Goal: Task Accomplishment & Management: Use online tool/utility

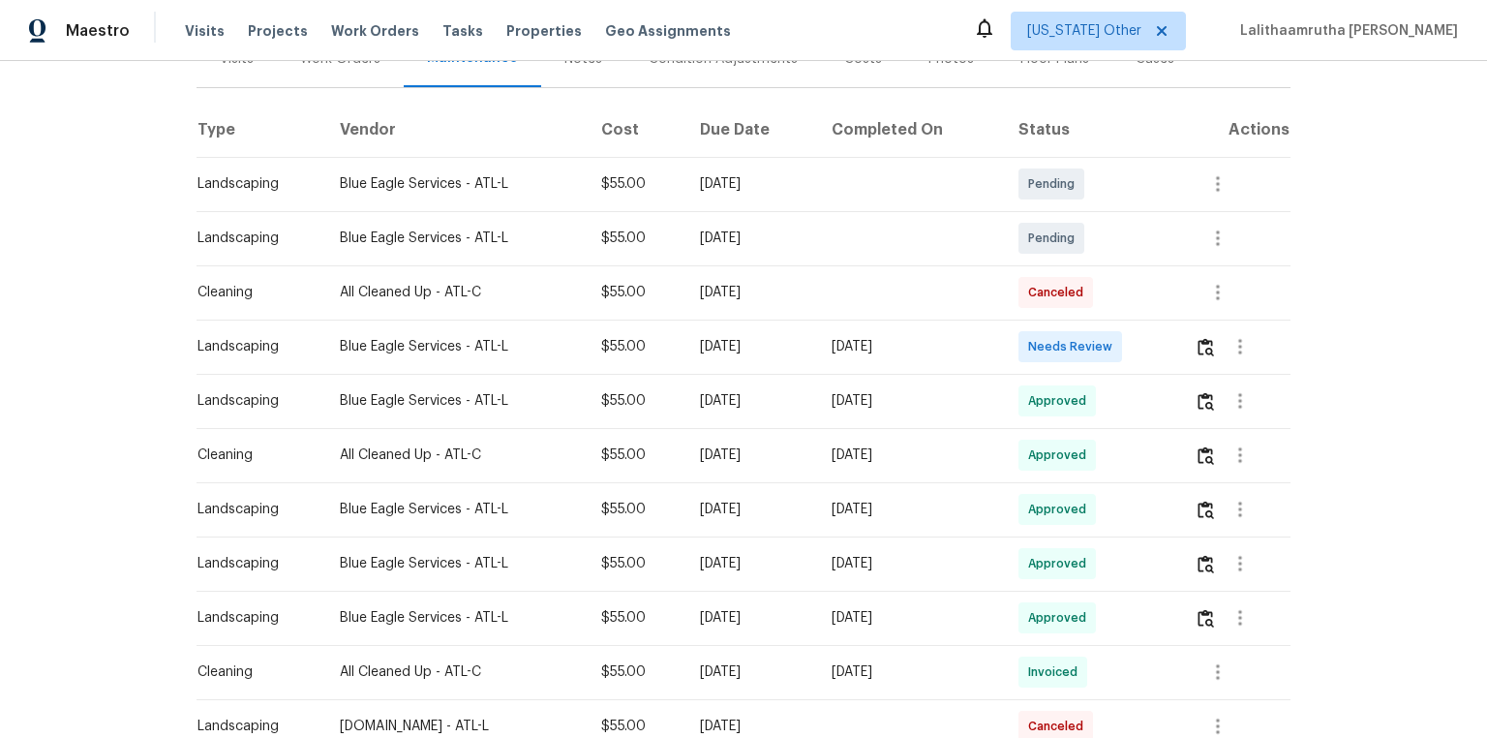
scroll to position [310, 0]
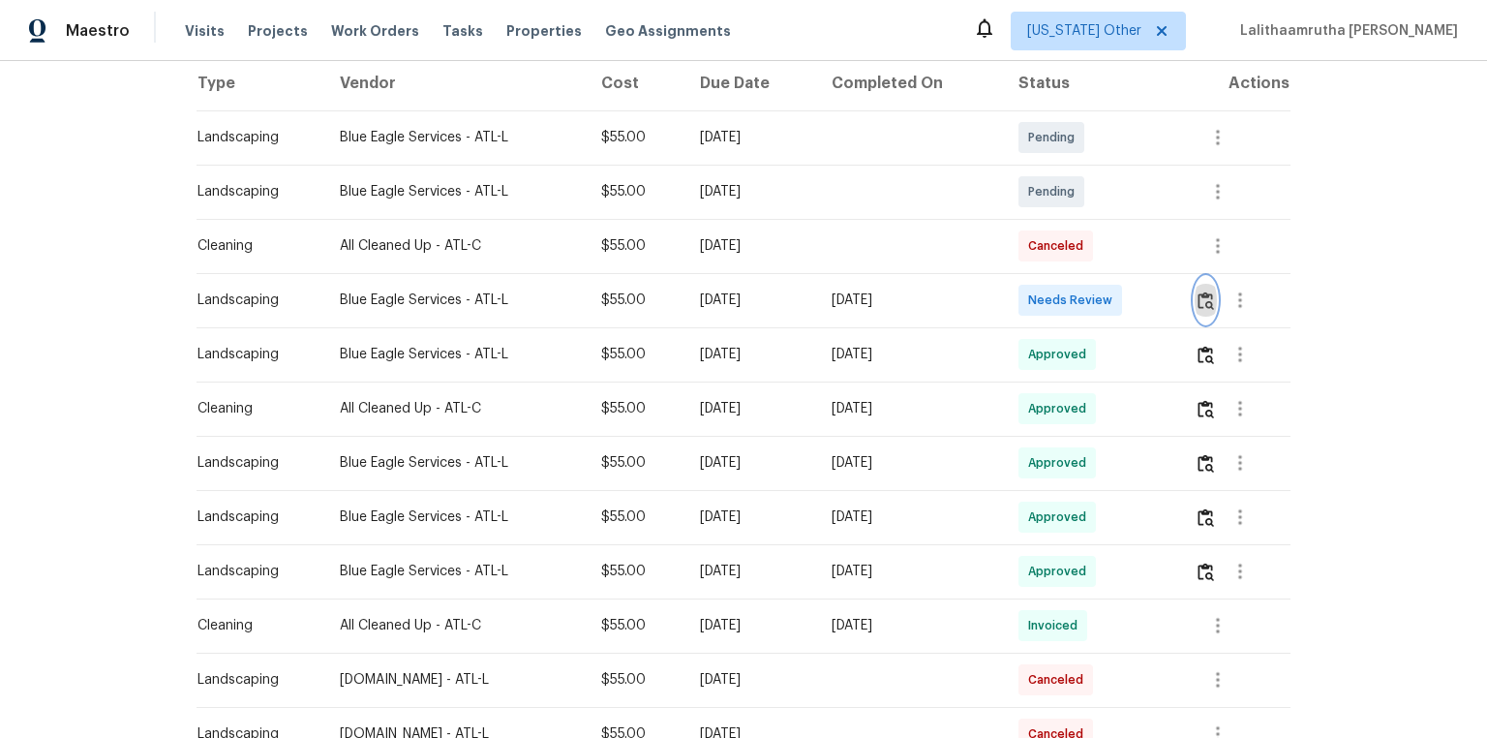
click at [1057, 305] on button "button" at bounding box center [1206, 300] width 22 height 46
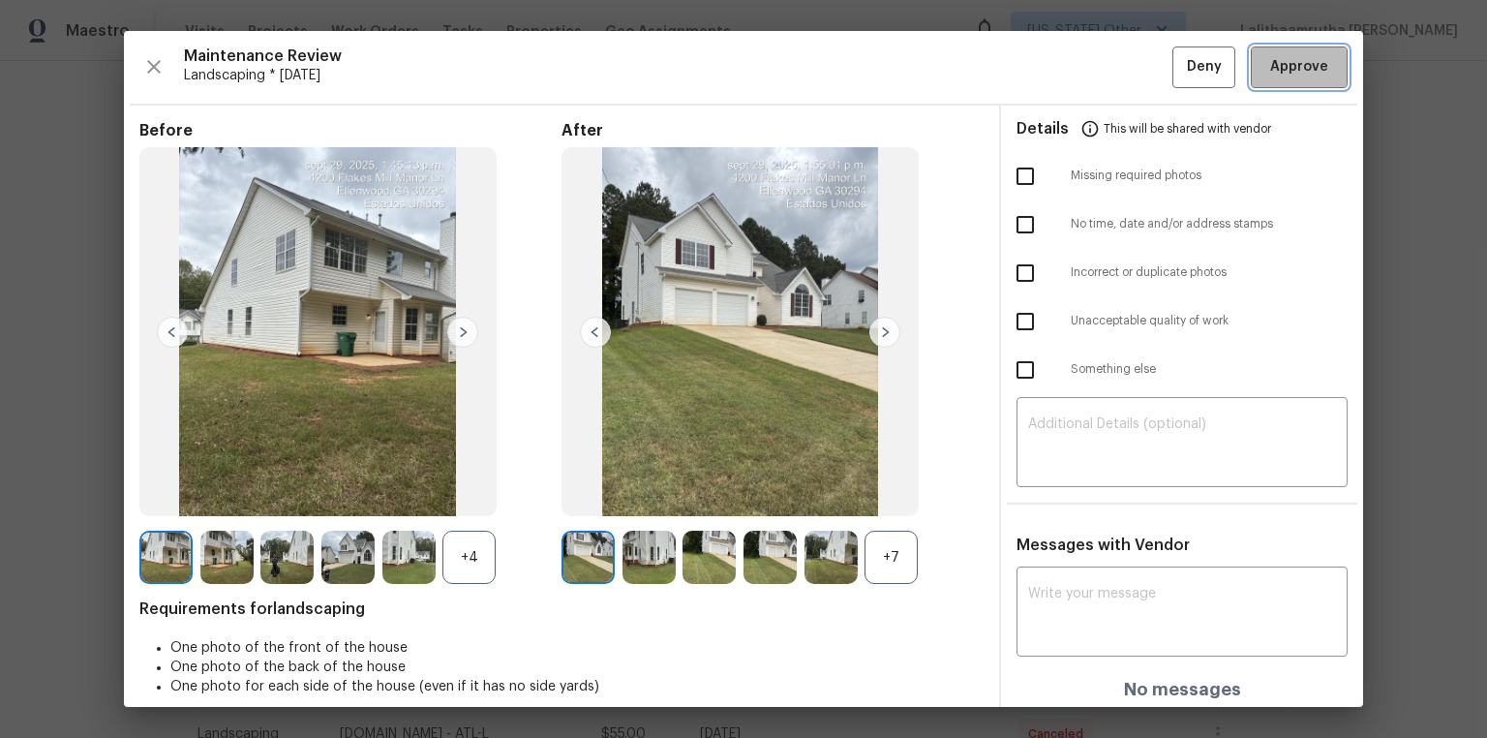
click at [1057, 71] on span "Approve" at bounding box center [1299, 67] width 58 height 24
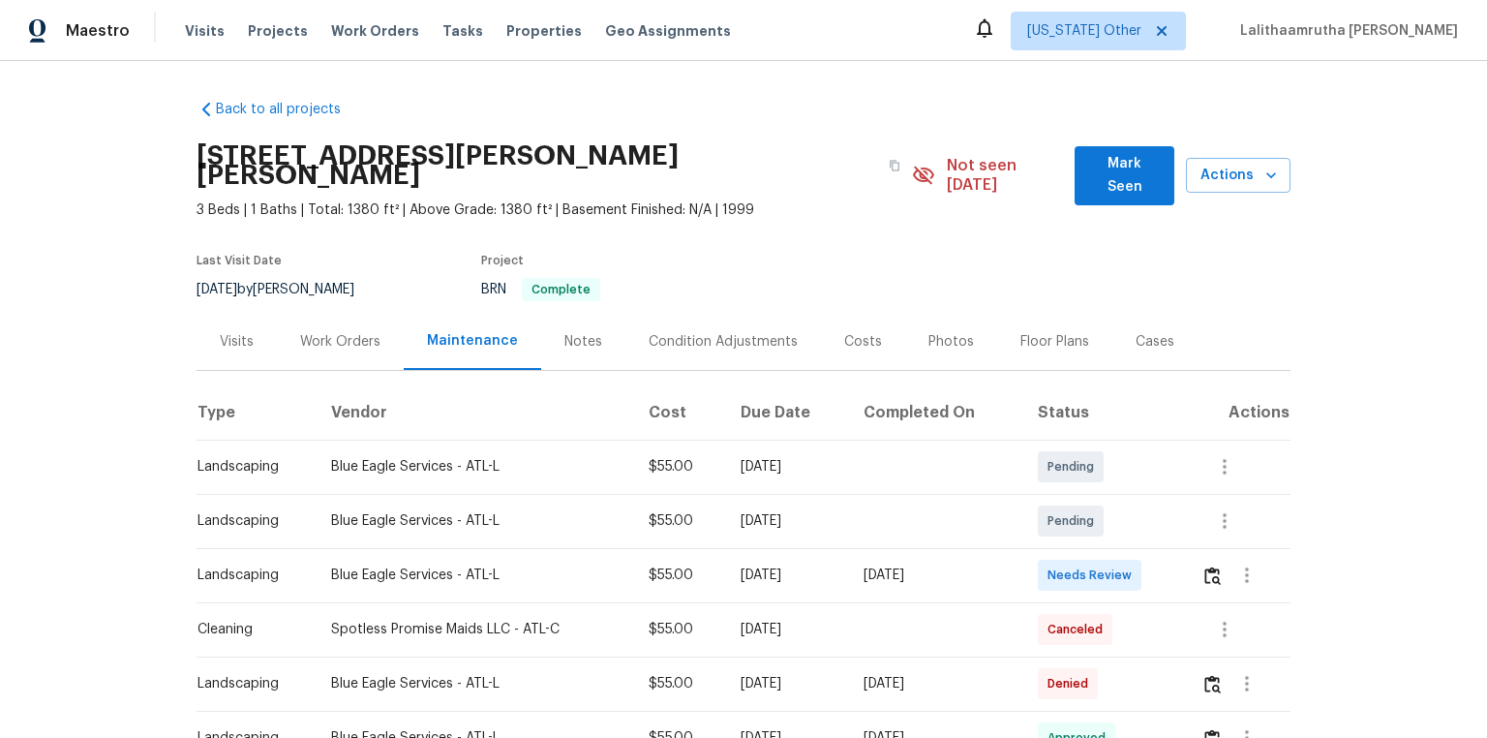
scroll to position [232, 0]
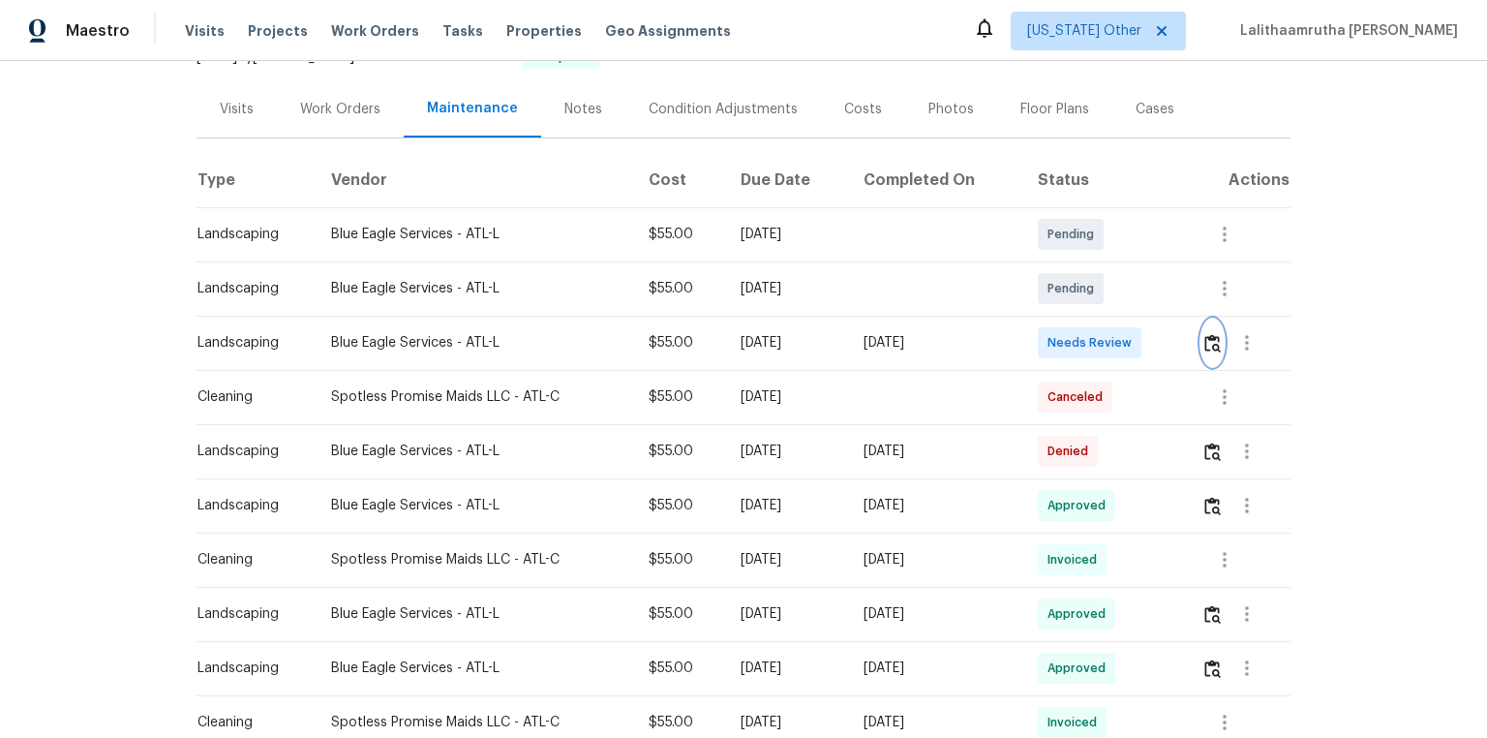
click at [1057, 334] on img "button" at bounding box center [1213, 343] width 16 height 18
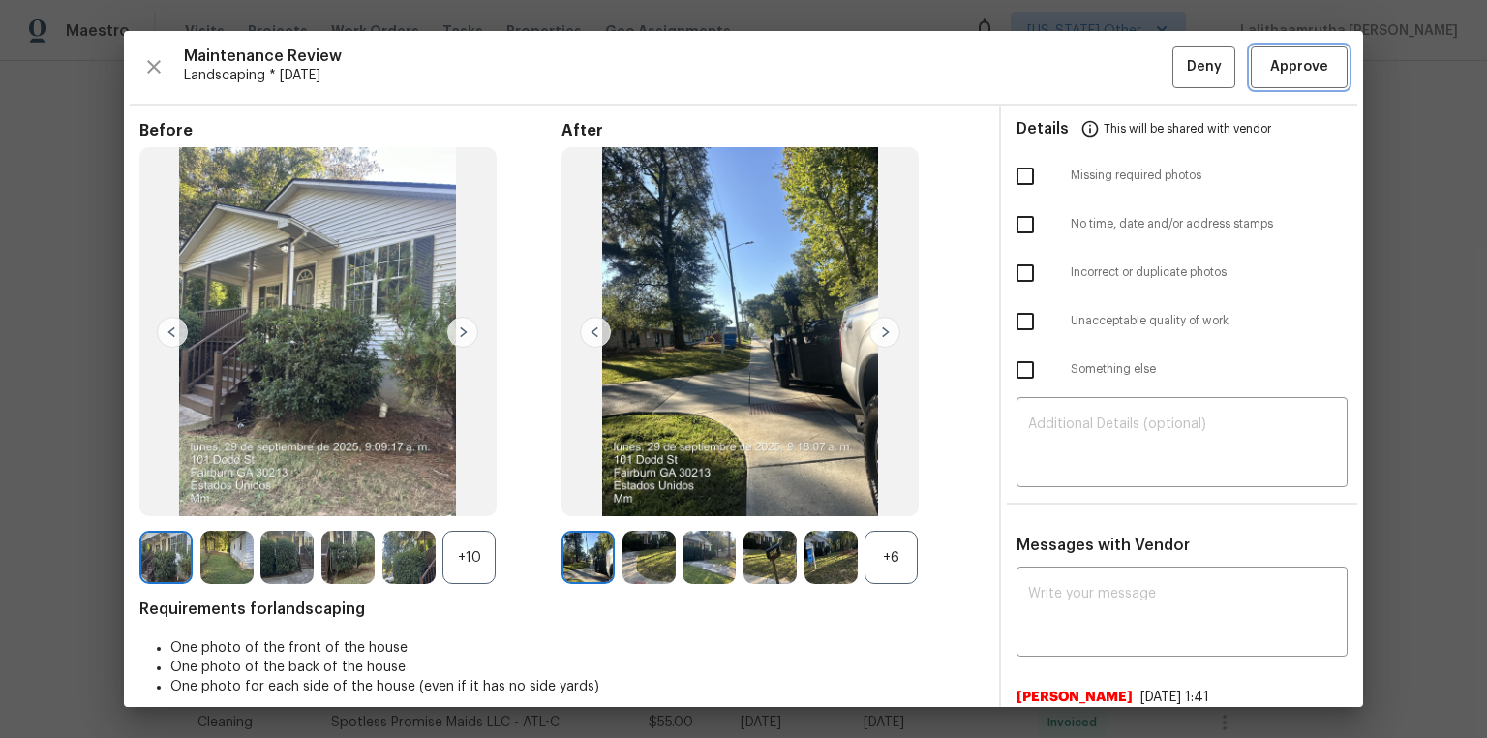
click at [1057, 70] on span "Approve" at bounding box center [1299, 67] width 58 height 24
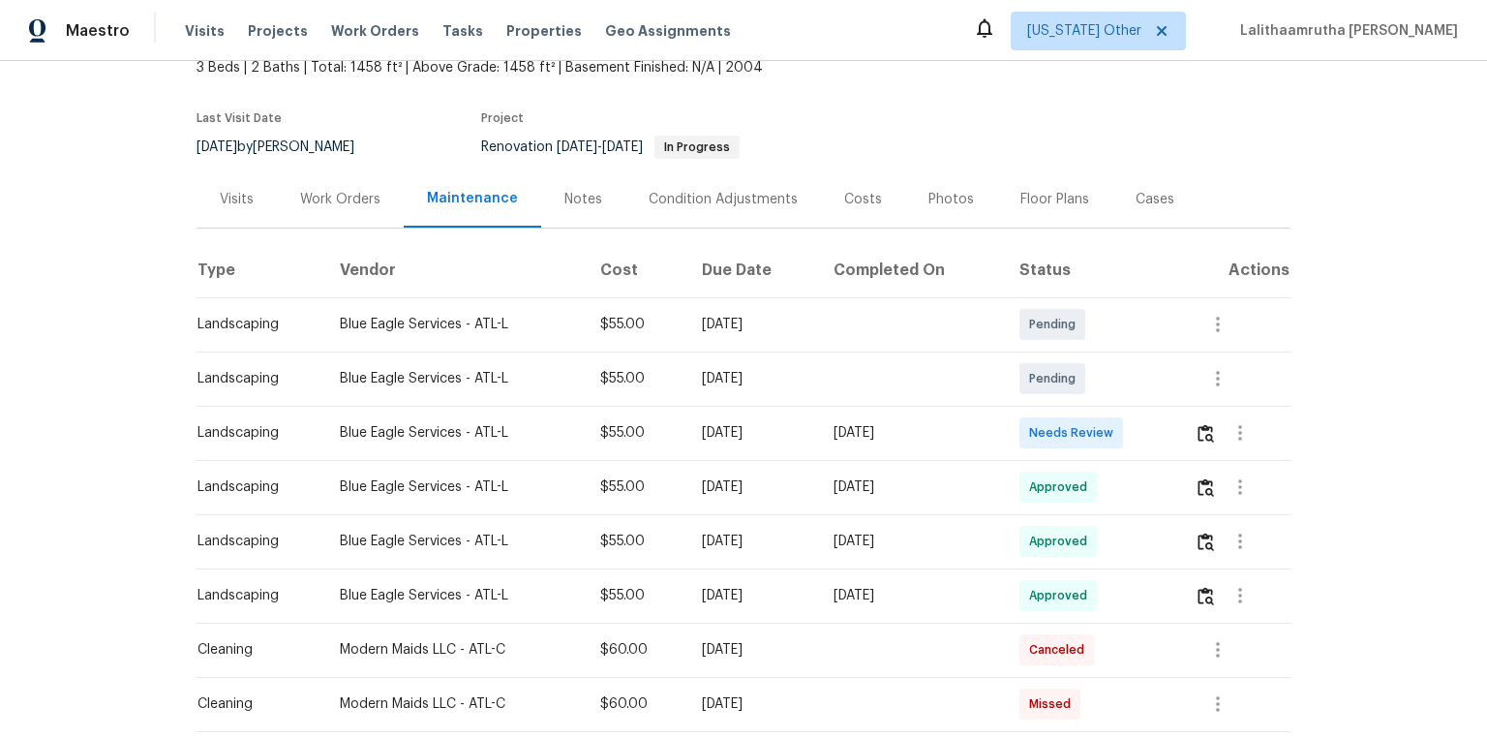
scroll to position [232, 0]
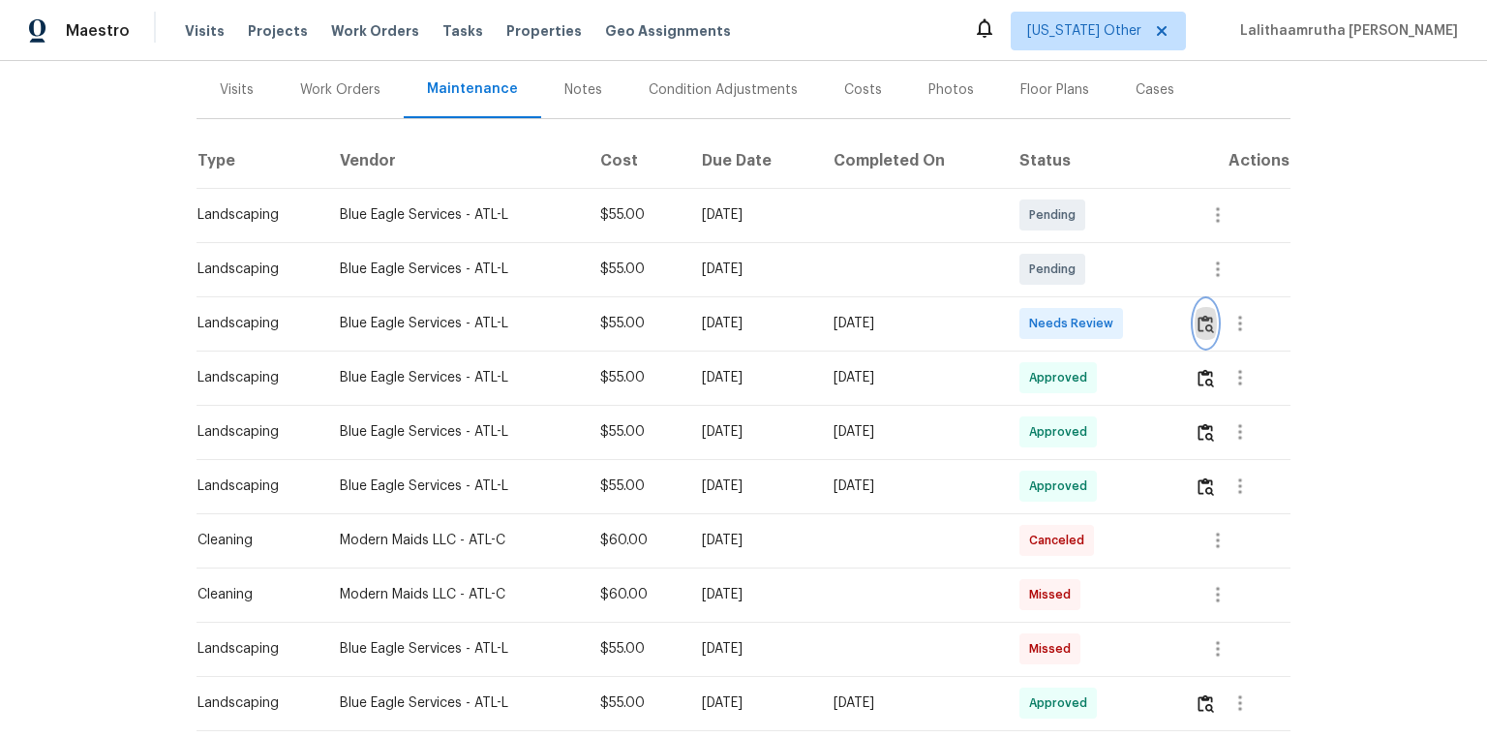
click at [1057, 330] on button "button" at bounding box center [1206, 323] width 22 height 46
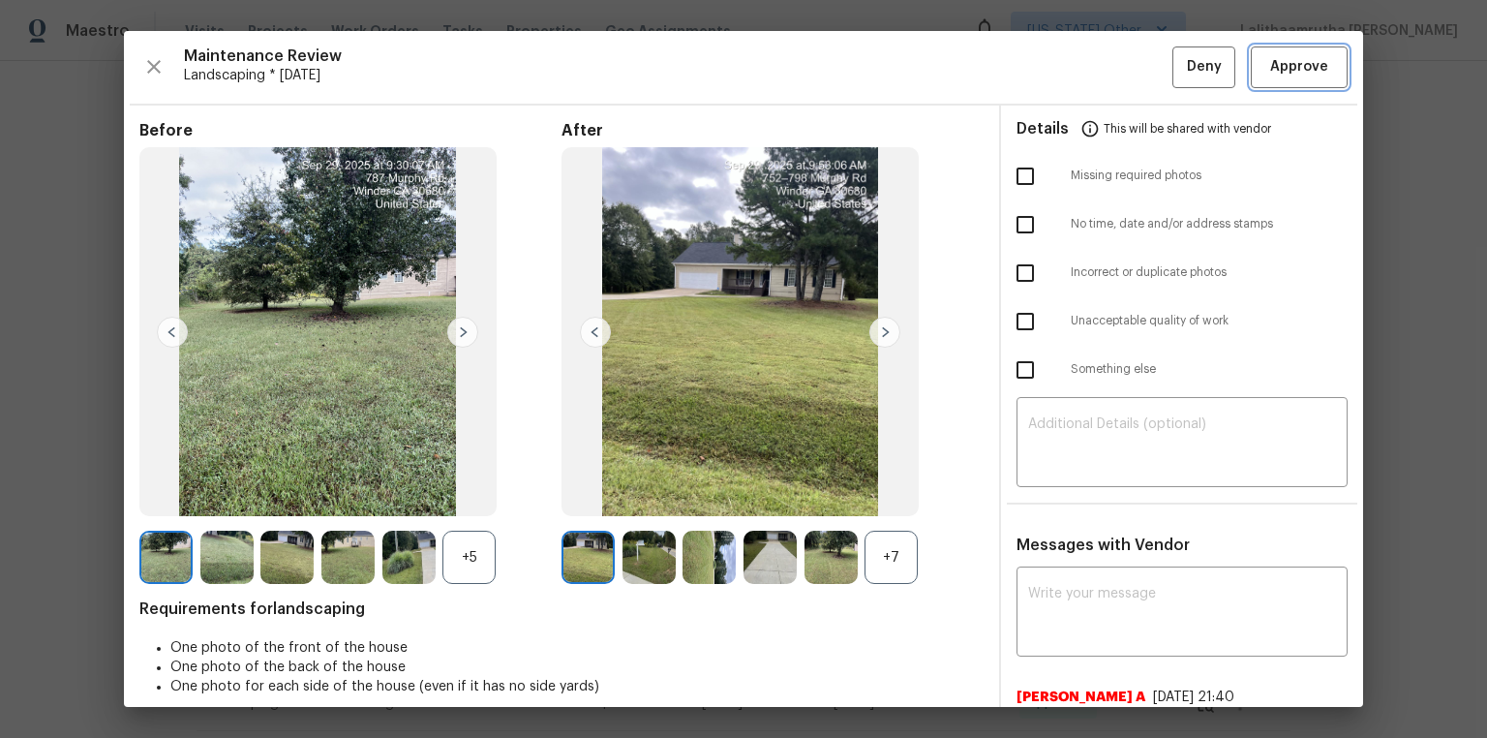
click at [1057, 82] on button "Approve" at bounding box center [1299, 67] width 97 height 42
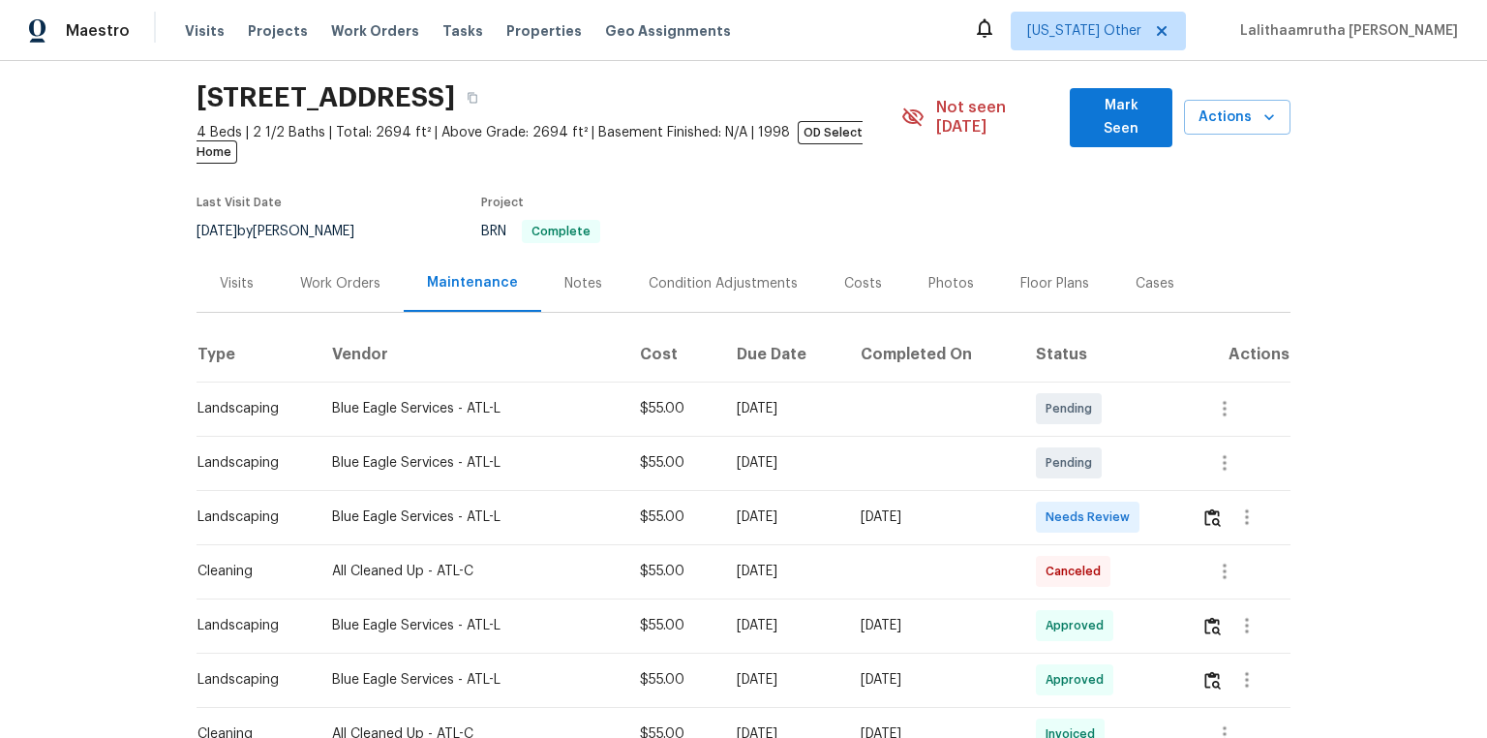
scroll to position [155, 0]
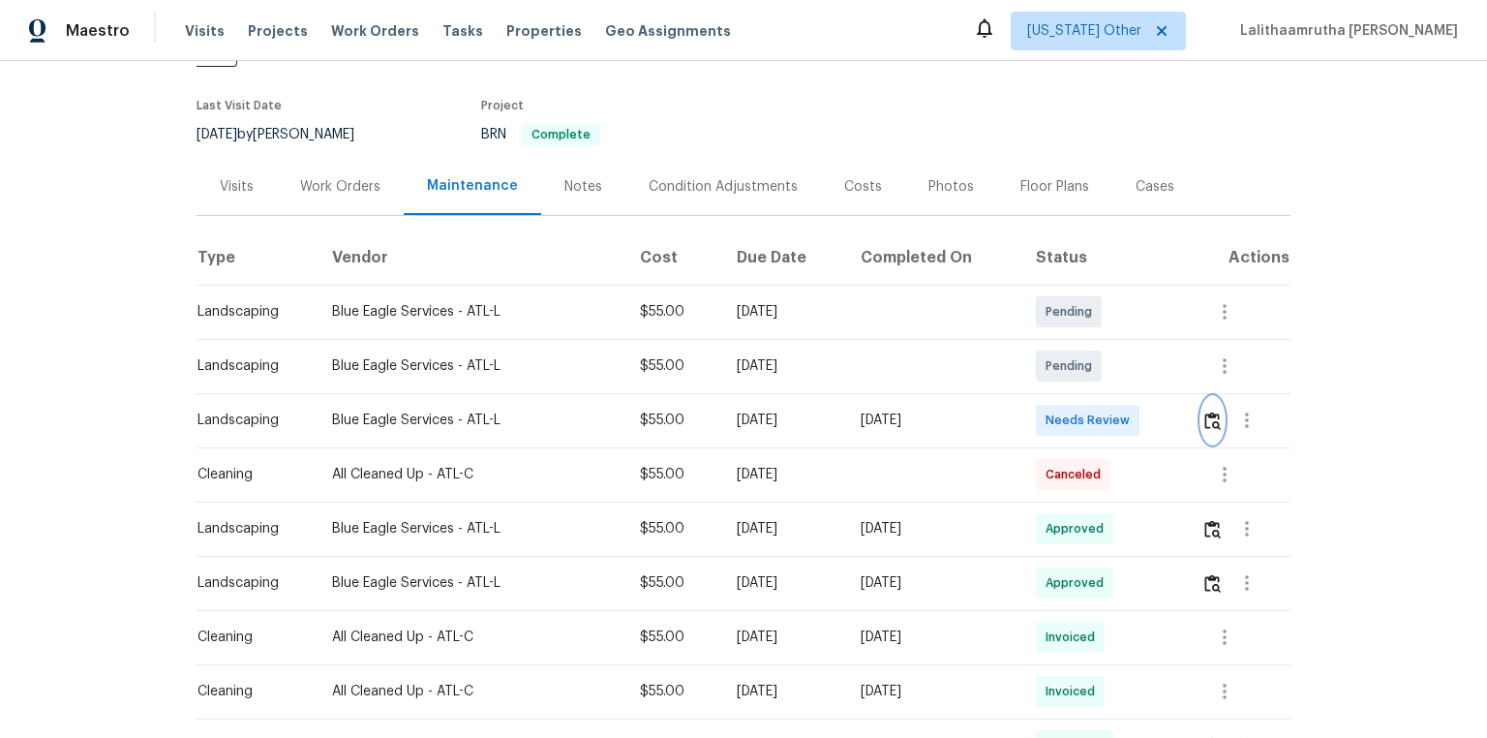
click at [1057, 397] on button "button" at bounding box center [1213, 420] width 22 height 46
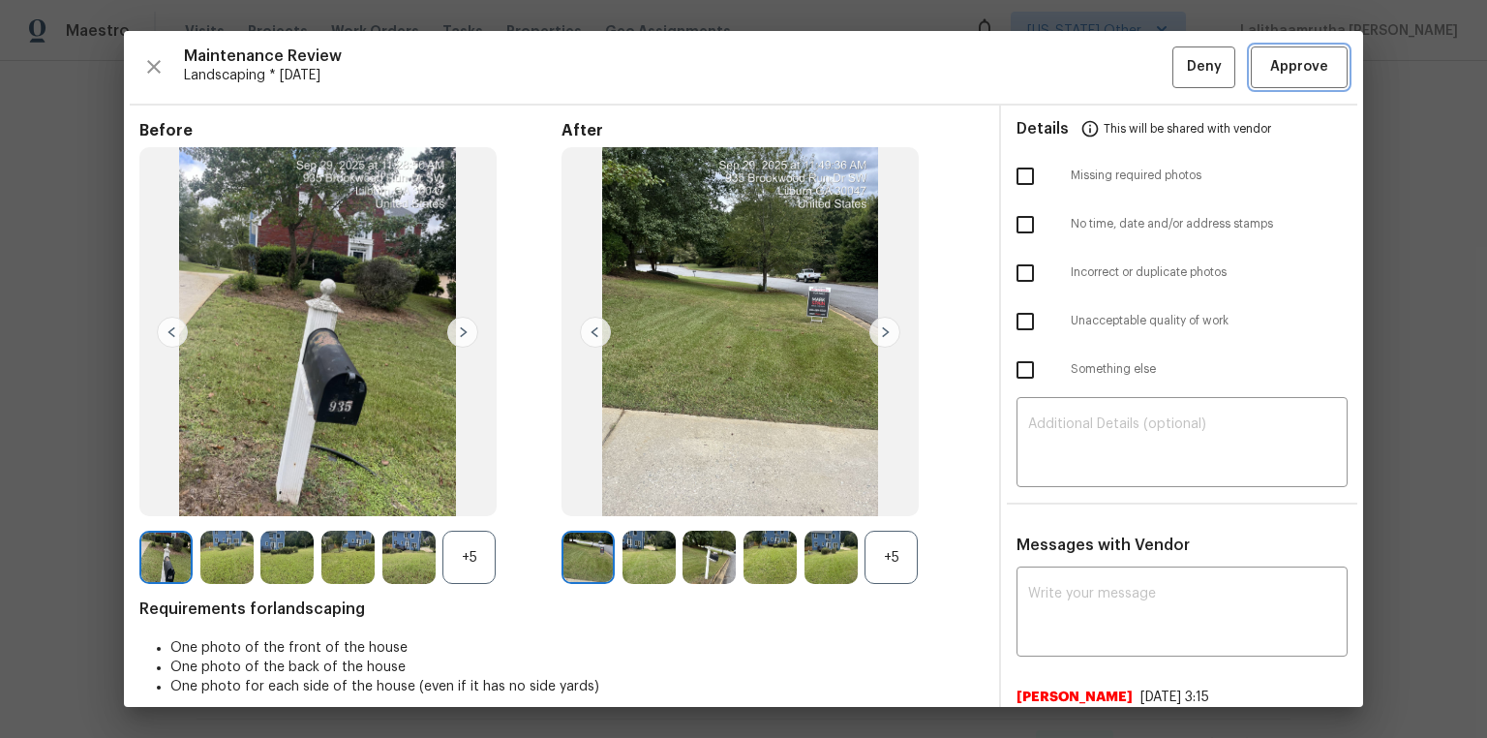
click at [1057, 72] on span "Approve" at bounding box center [1299, 67] width 58 height 24
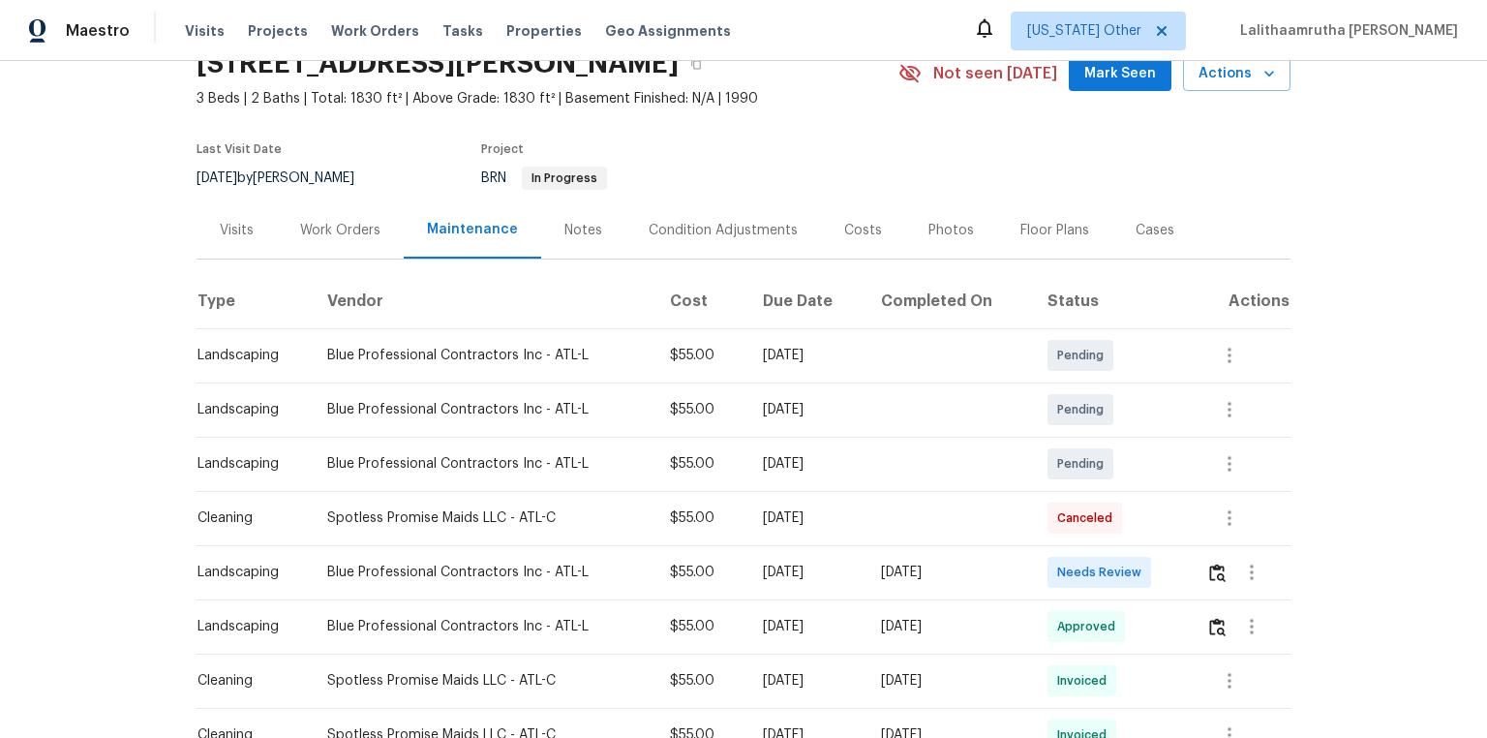
scroll to position [232, 0]
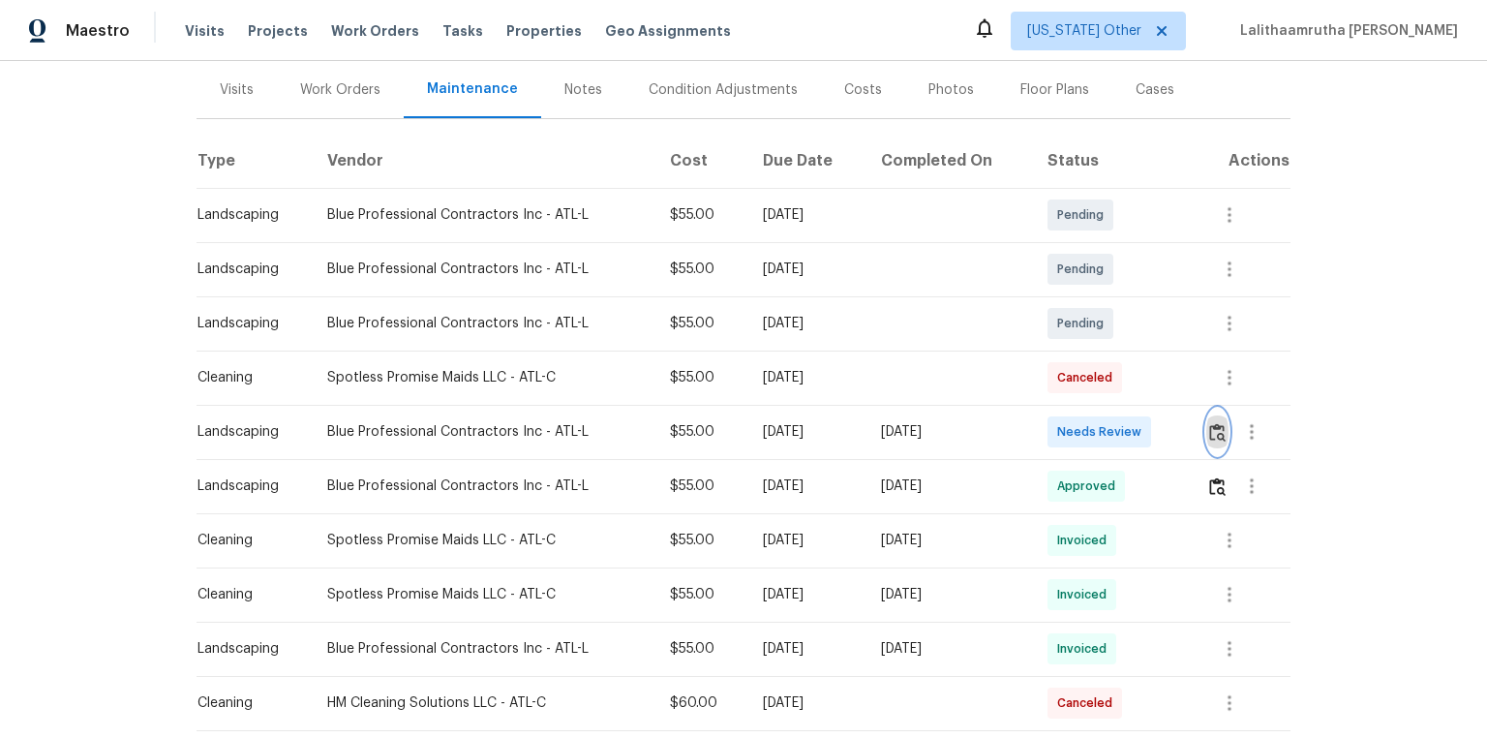
click at [1057, 425] on img "button" at bounding box center [1217, 432] width 16 height 18
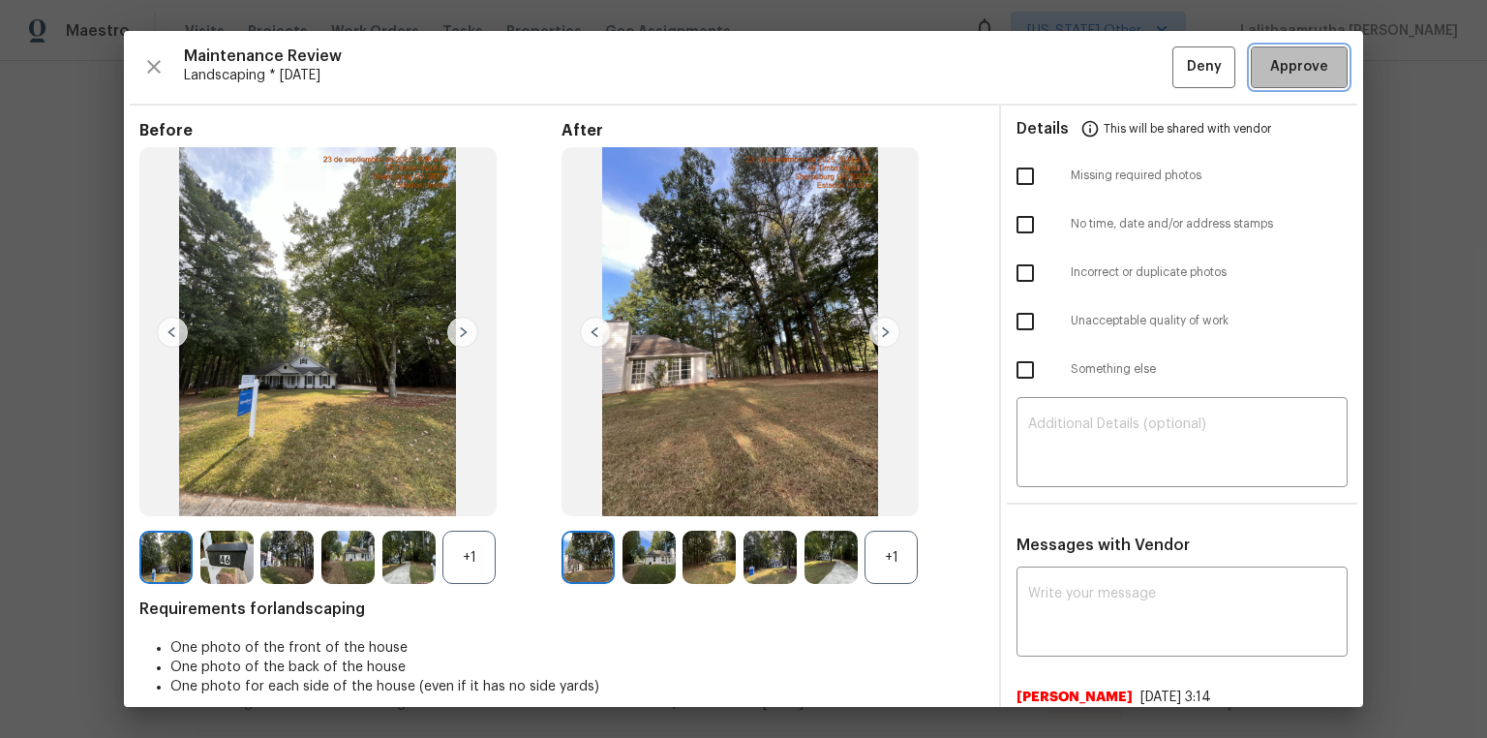
click at [1057, 78] on button "Approve" at bounding box center [1299, 67] width 97 height 42
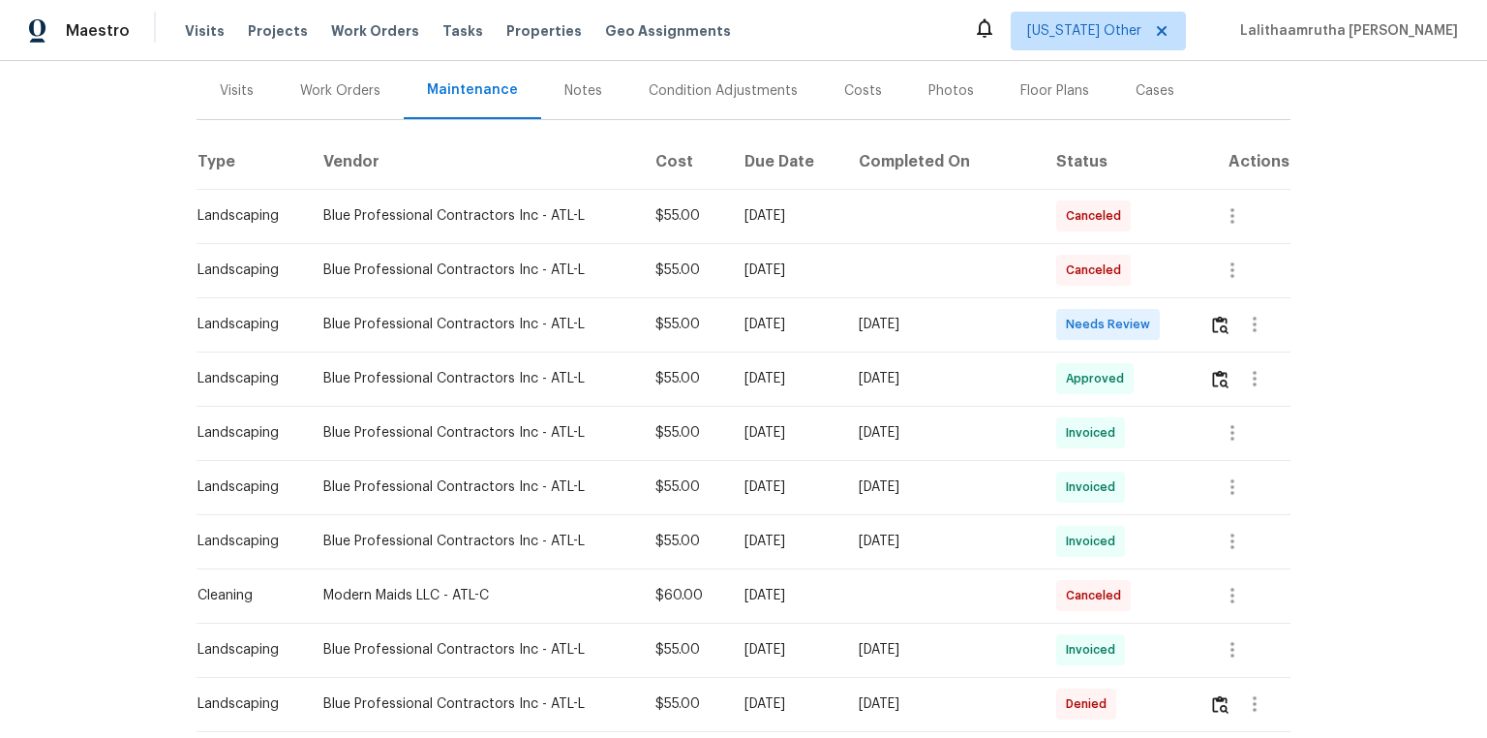
scroll to position [232, 0]
click at [1057, 321] on img "button" at bounding box center [1220, 324] width 16 height 18
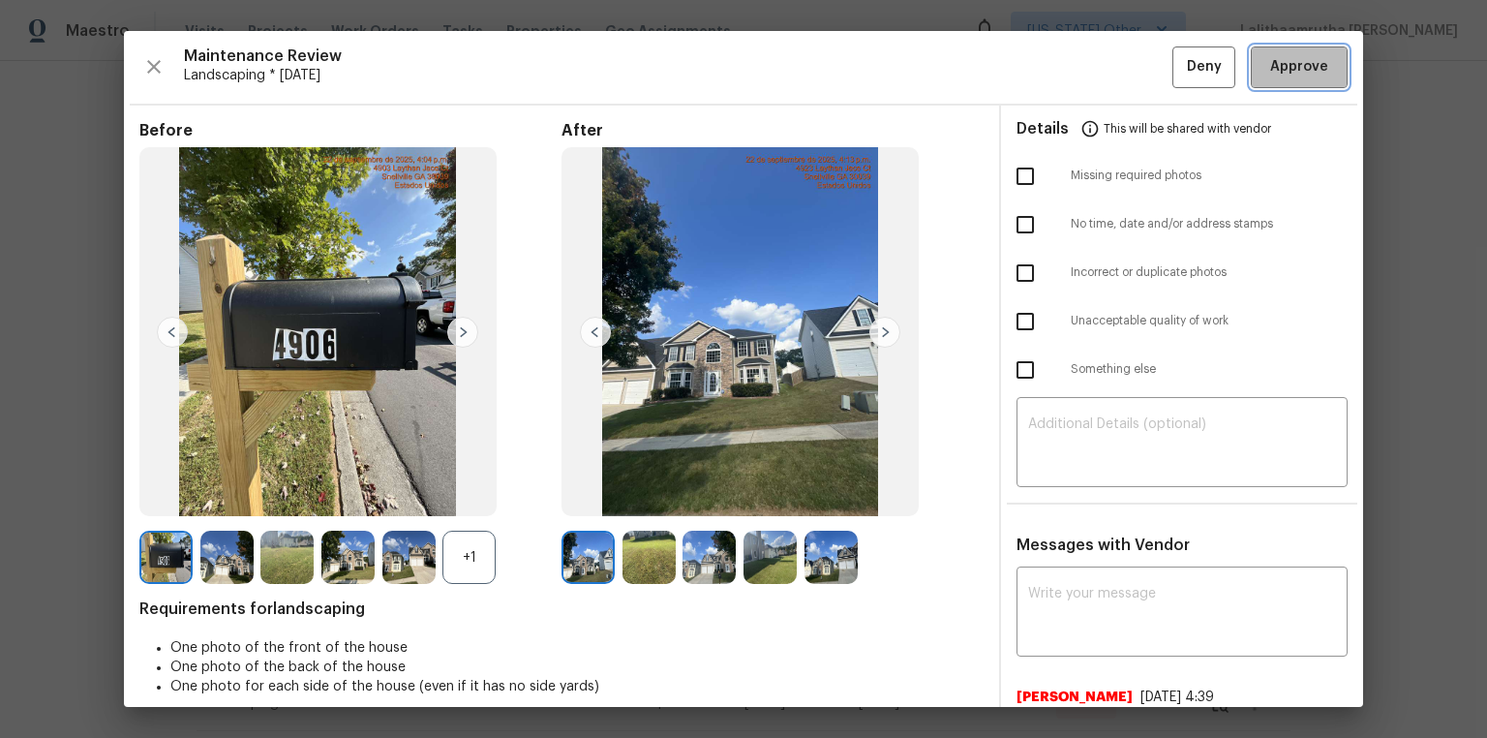
click at [1057, 80] on button "Approve" at bounding box center [1299, 67] width 97 height 42
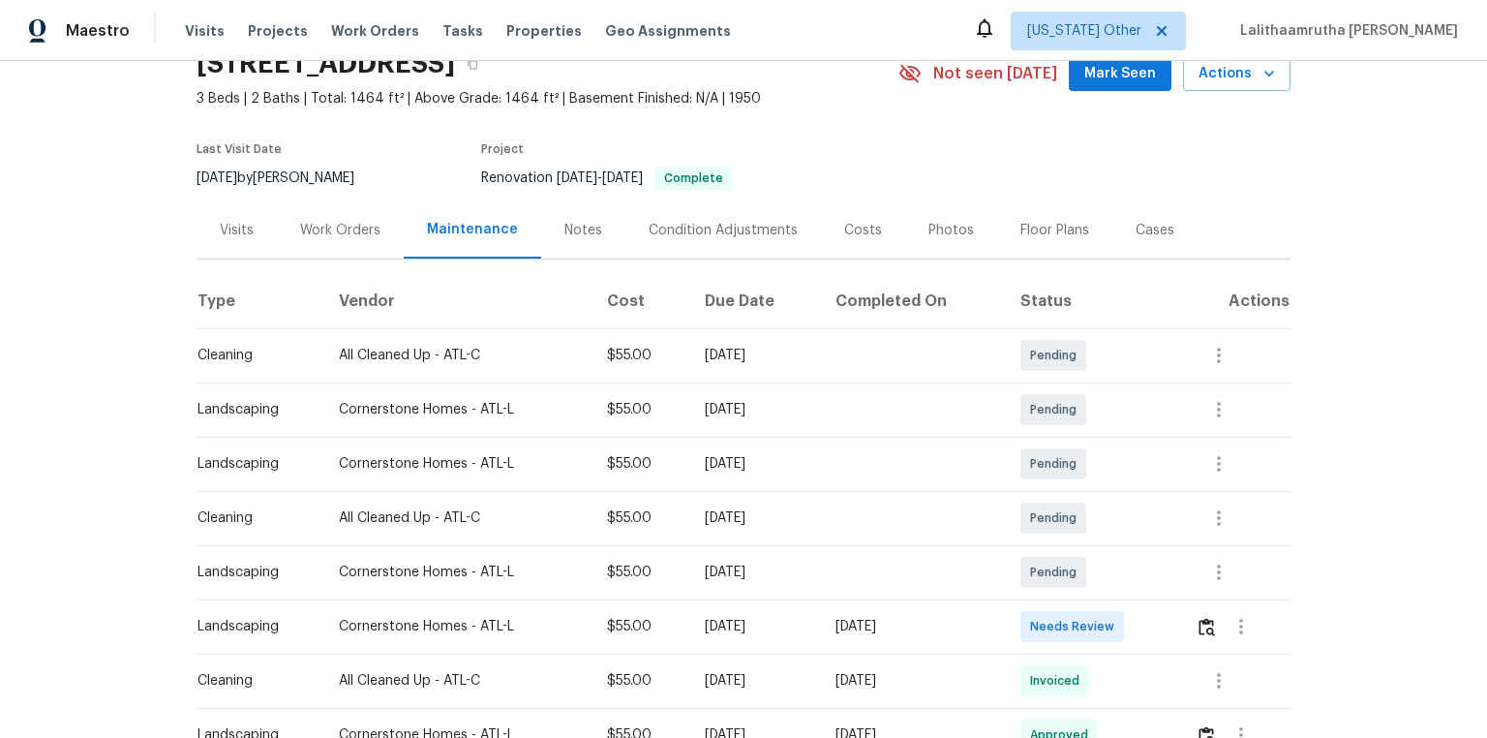
scroll to position [232, 0]
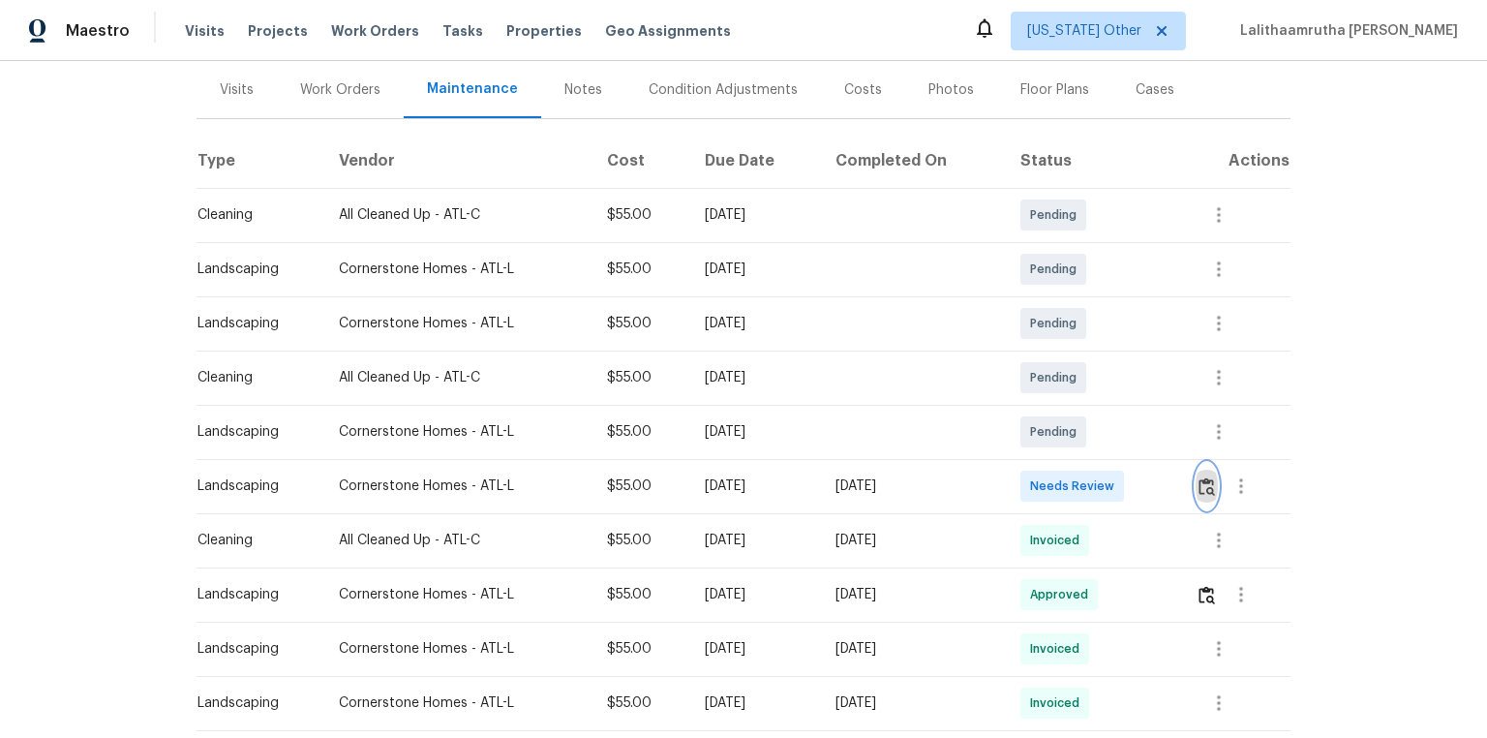
click at [1057, 485] on img "button" at bounding box center [1207, 486] width 16 height 18
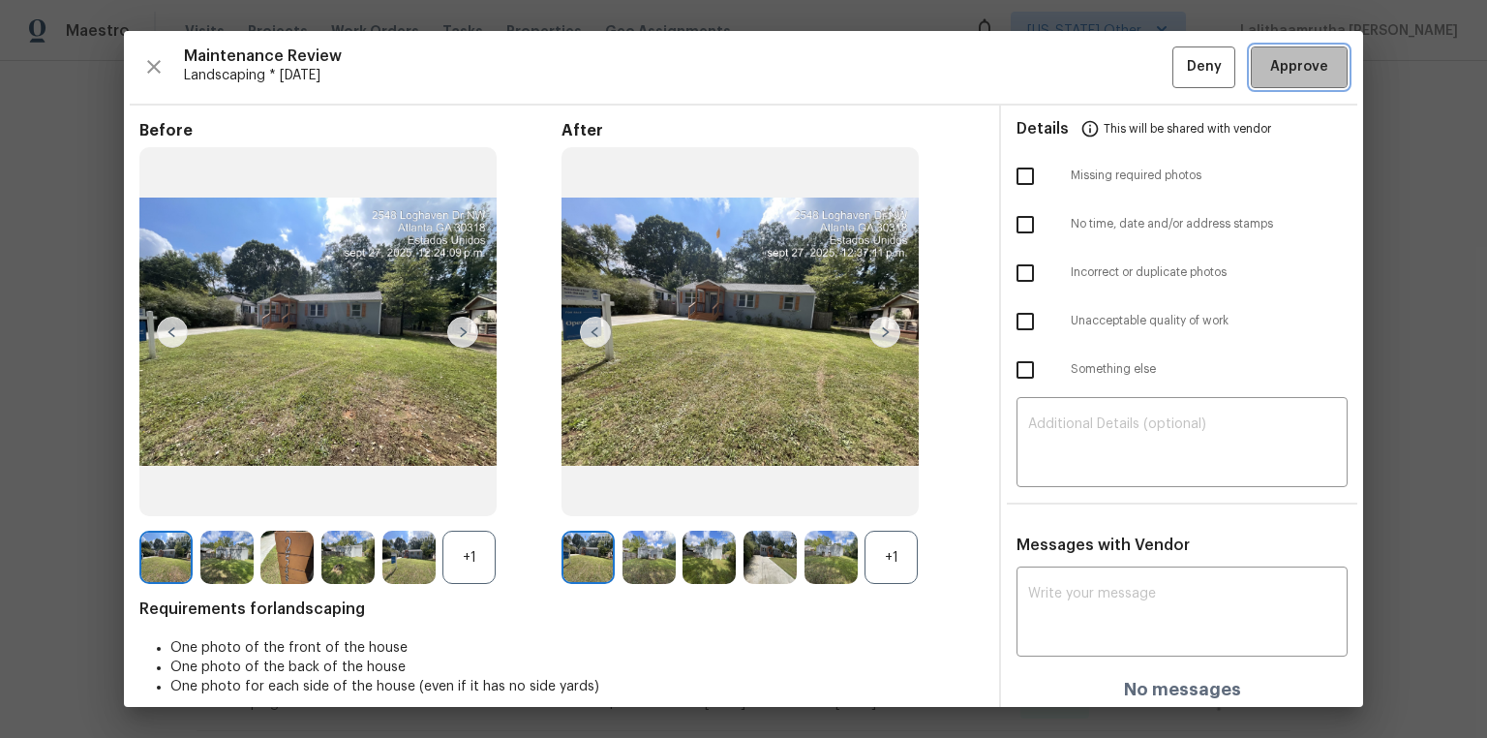
click at [1057, 75] on span "Approve" at bounding box center [1299, 67] width 58 height 24
